Goal: Communication & Community: Answer question/provide support

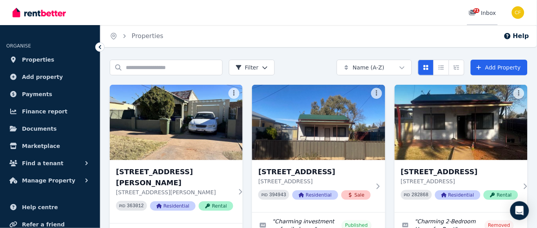
click at [477, 12] on span "71" at bounding box center [477, 10] width 6 height 5
click at [478, 12] on span "71" at bounding box center [477, 10] width 6 height 5
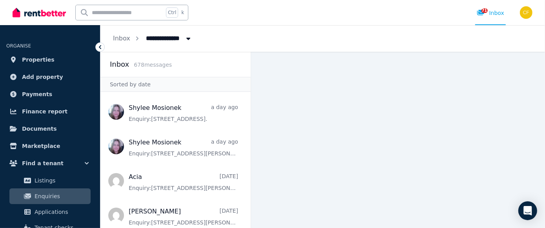
scroll to position [110, 0]
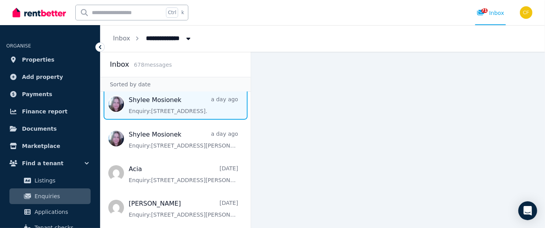
click at [137, 110] on span "Message list" at bounding box center [175, 103] width 150 height 31
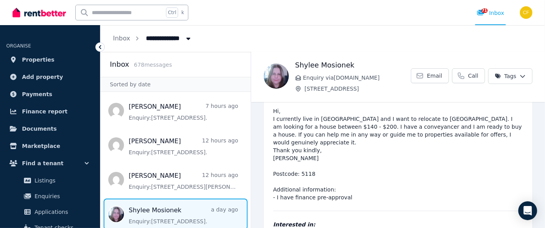
scroll to position [28, 0]
